Goal: Contribute content

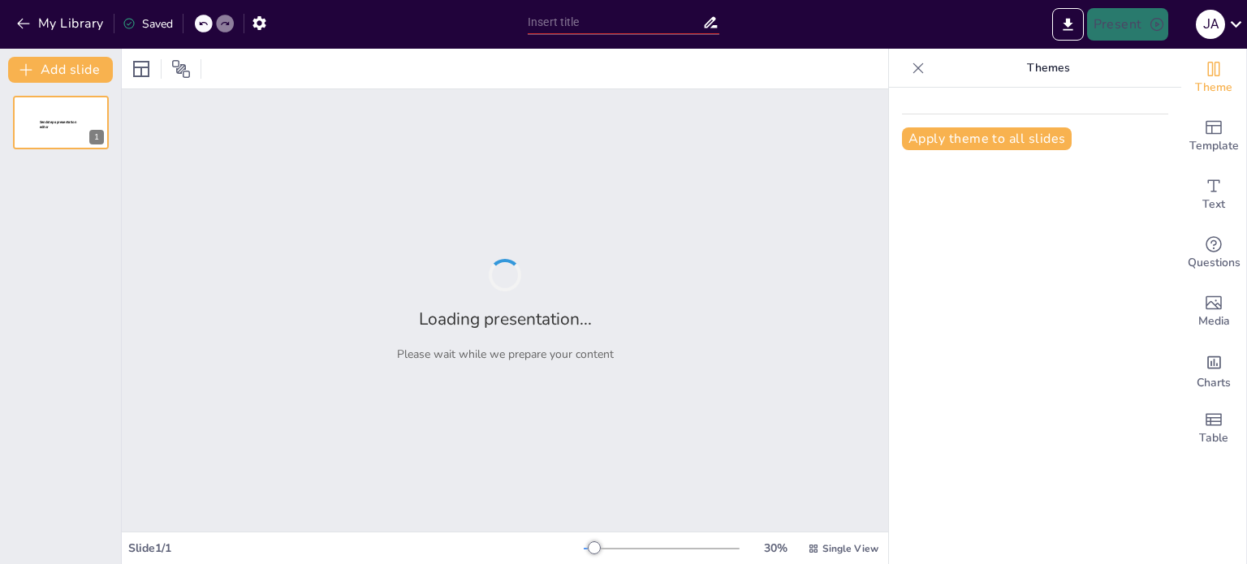
type input "Classroom Guidelines: Respect, Responsibility, and Safety"
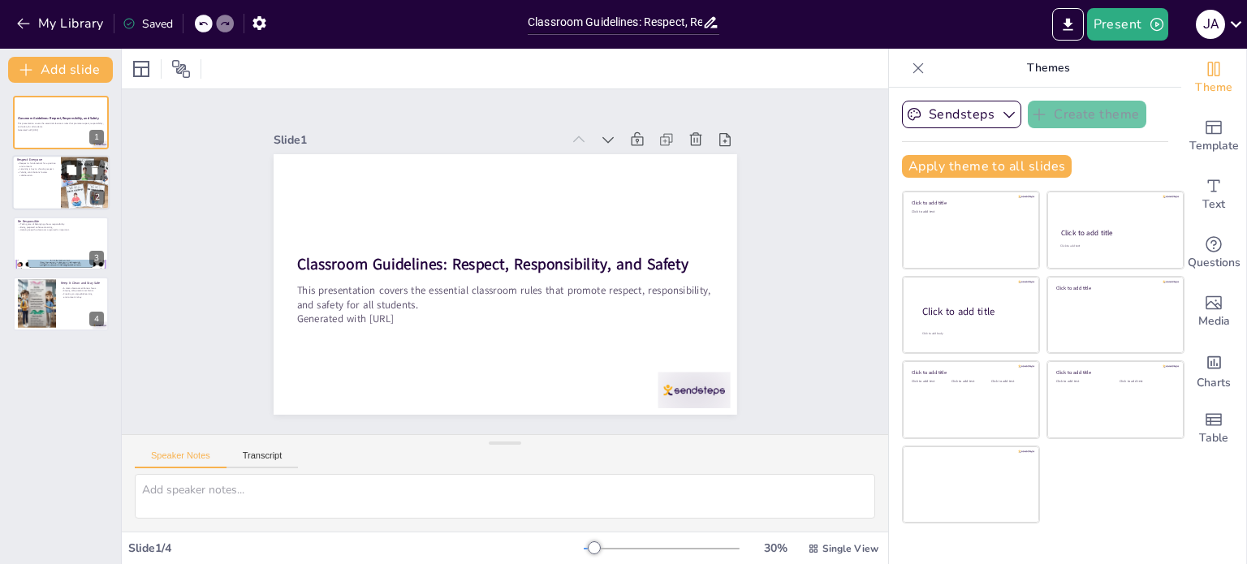
click at [72, 170] on icon at bounding box center [72, 171] width 10 height 10
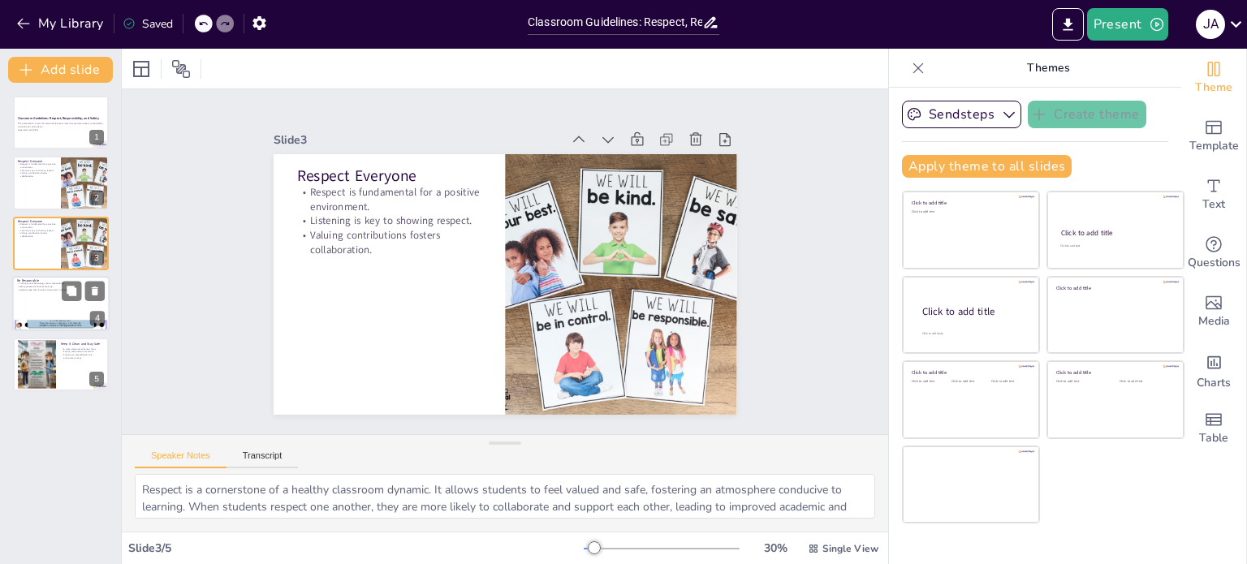
click at [35, 305] on div at bounding box center [60, 303] width 97 height 55
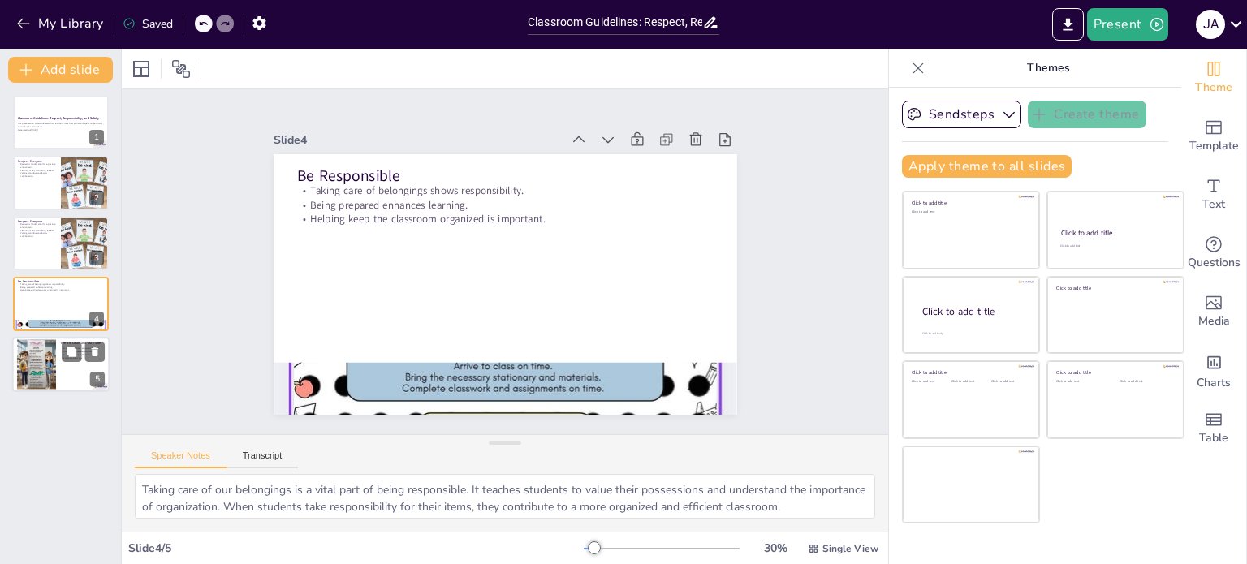
click at [46, 348] on div at bounding box center [36, 365] width 39 height 52
type textarea "A clean classroom is essential for maintaining focus and promoting learning. Wh…"
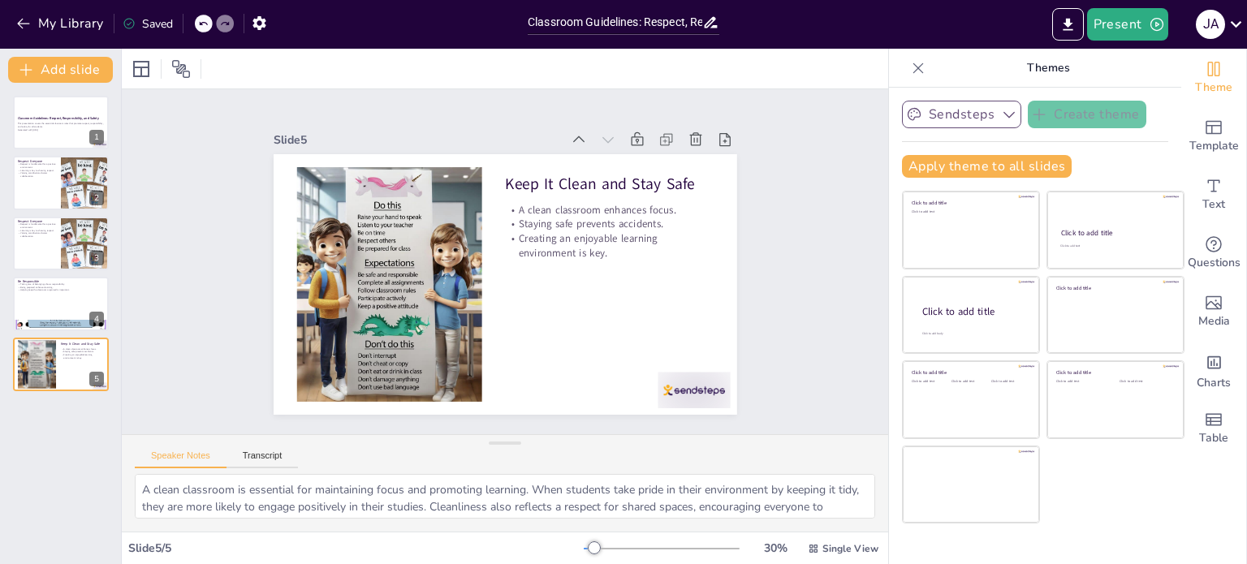
click at [1001, 114] on icon "button" at bounding box center [1009, 114] width 16 height 16
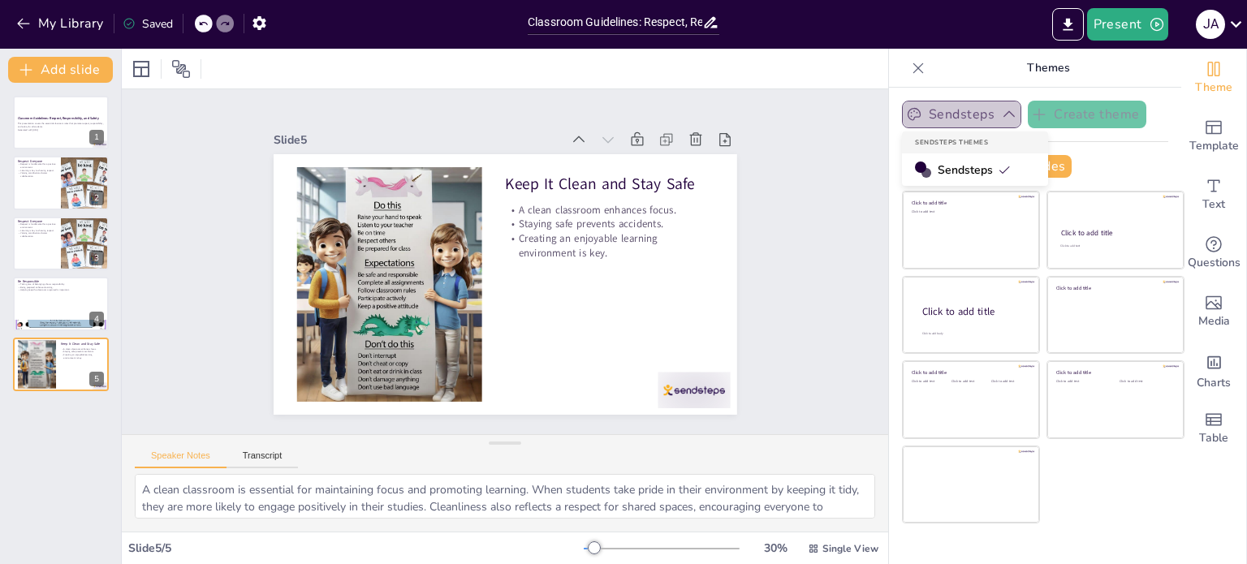
click at [1001, 114] on icon "button" at bounding box center [1009, 114] width 16 height 16
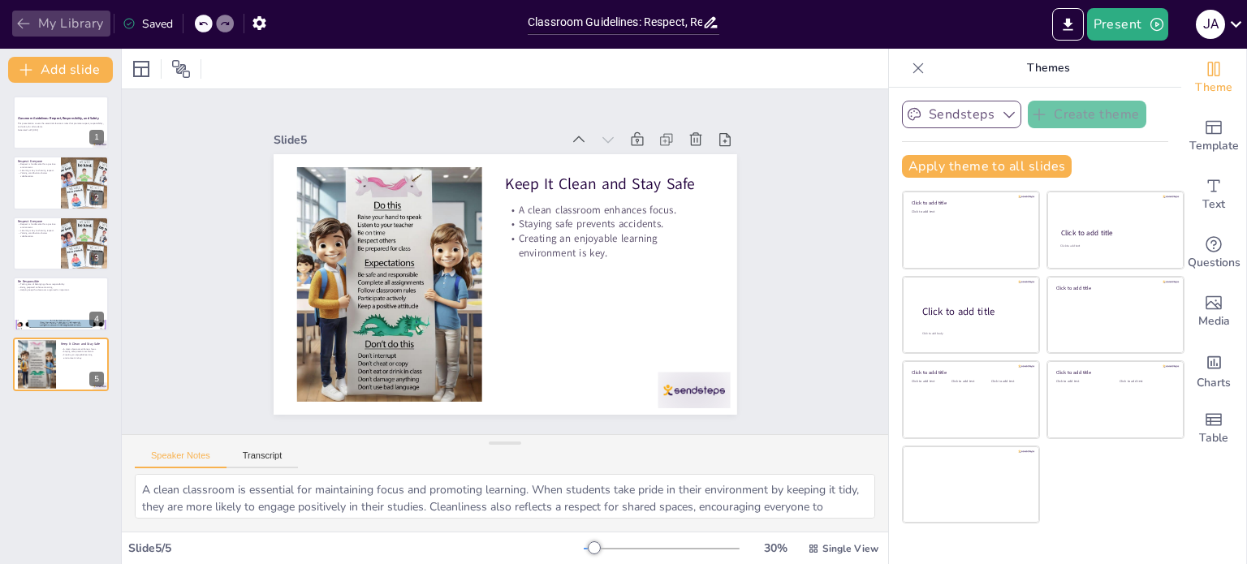
click at [16, 27] on icon "button" at bounding box center [23, 23] width 16 height 16
